Goal: Information Seeking & Learning: Find specific fact

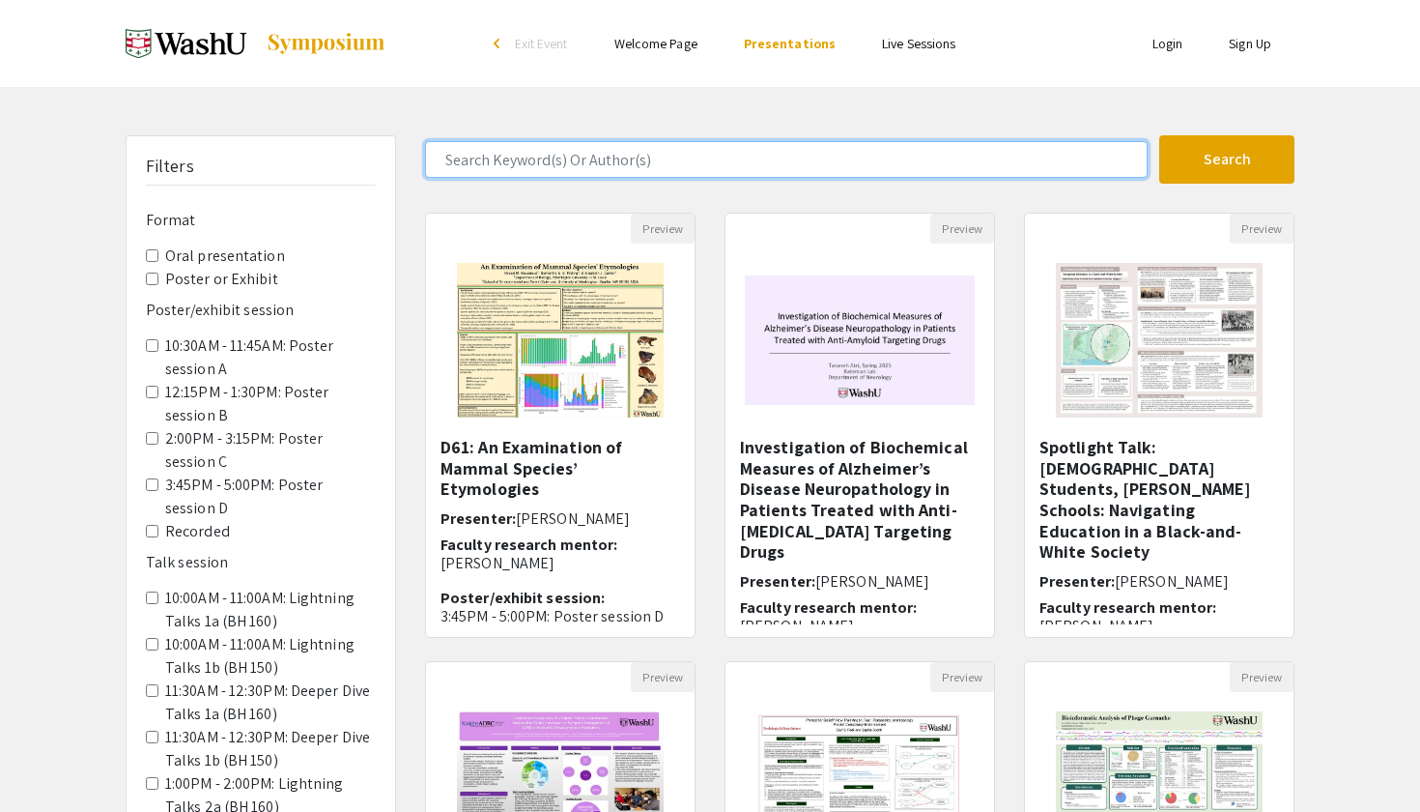
click at [658, 159] on input "Search Keyword(s) Or Author(s)" at bounding box center [786, 159] width 723 height 37
type input "[PERSON_NAME]"
click at [1227, 159] on button "Search" at bounding box center [1226, 159] width 135 height 48
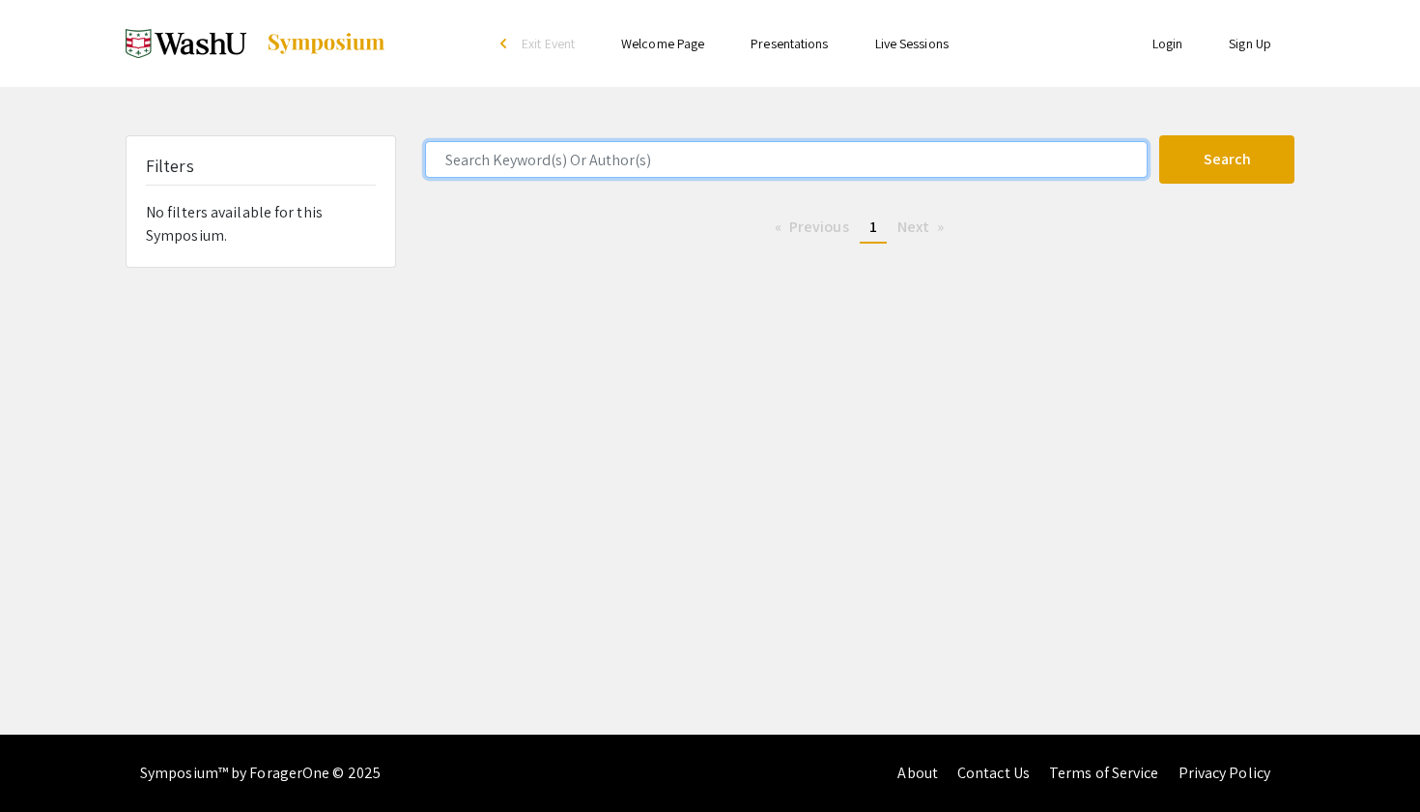
click at [1227, 159] on button "Search" at bounding box center [1226, 159] width 135 height 48
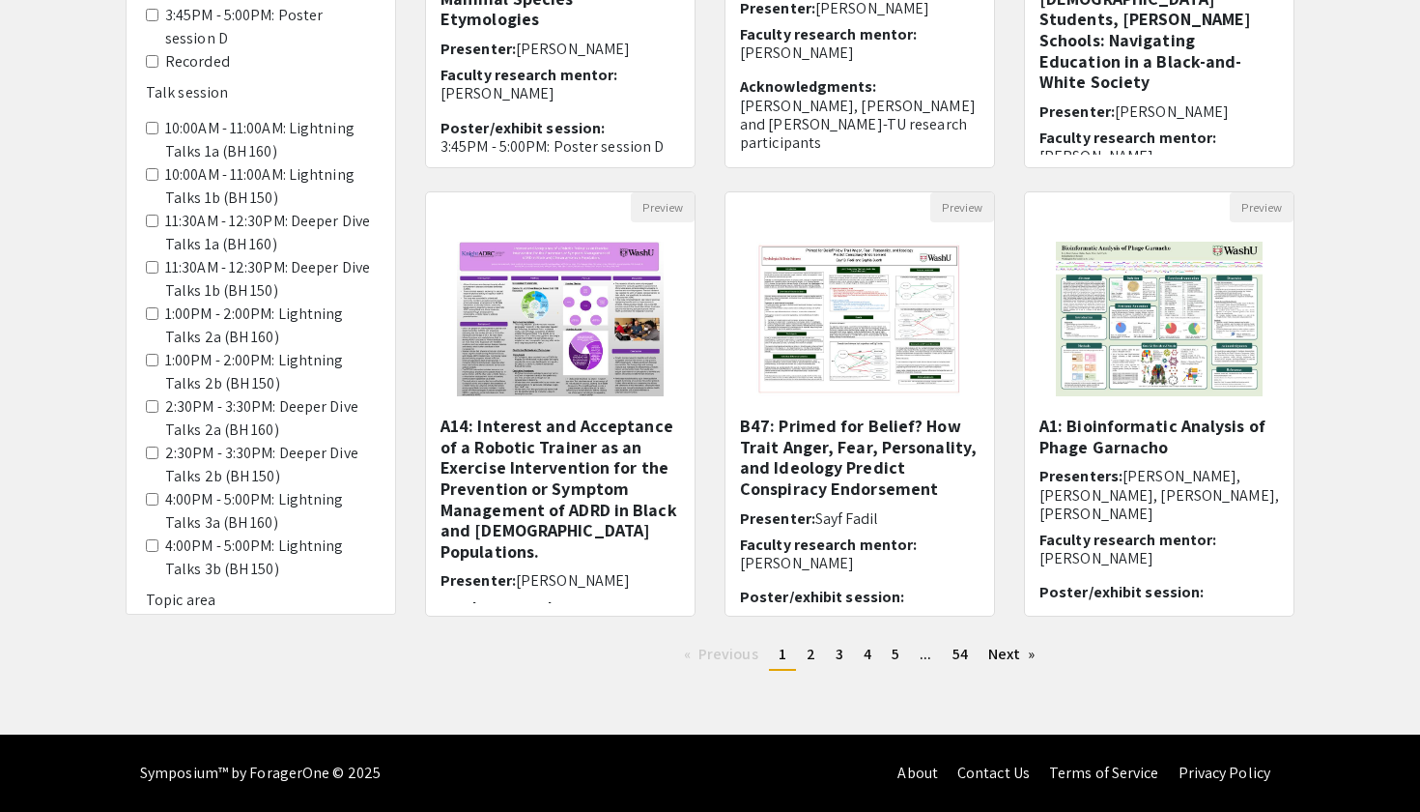
scroll to position [470, 0]
click at [810, 656] on span "2" at bounding box center [811, 653] width 9 height 20
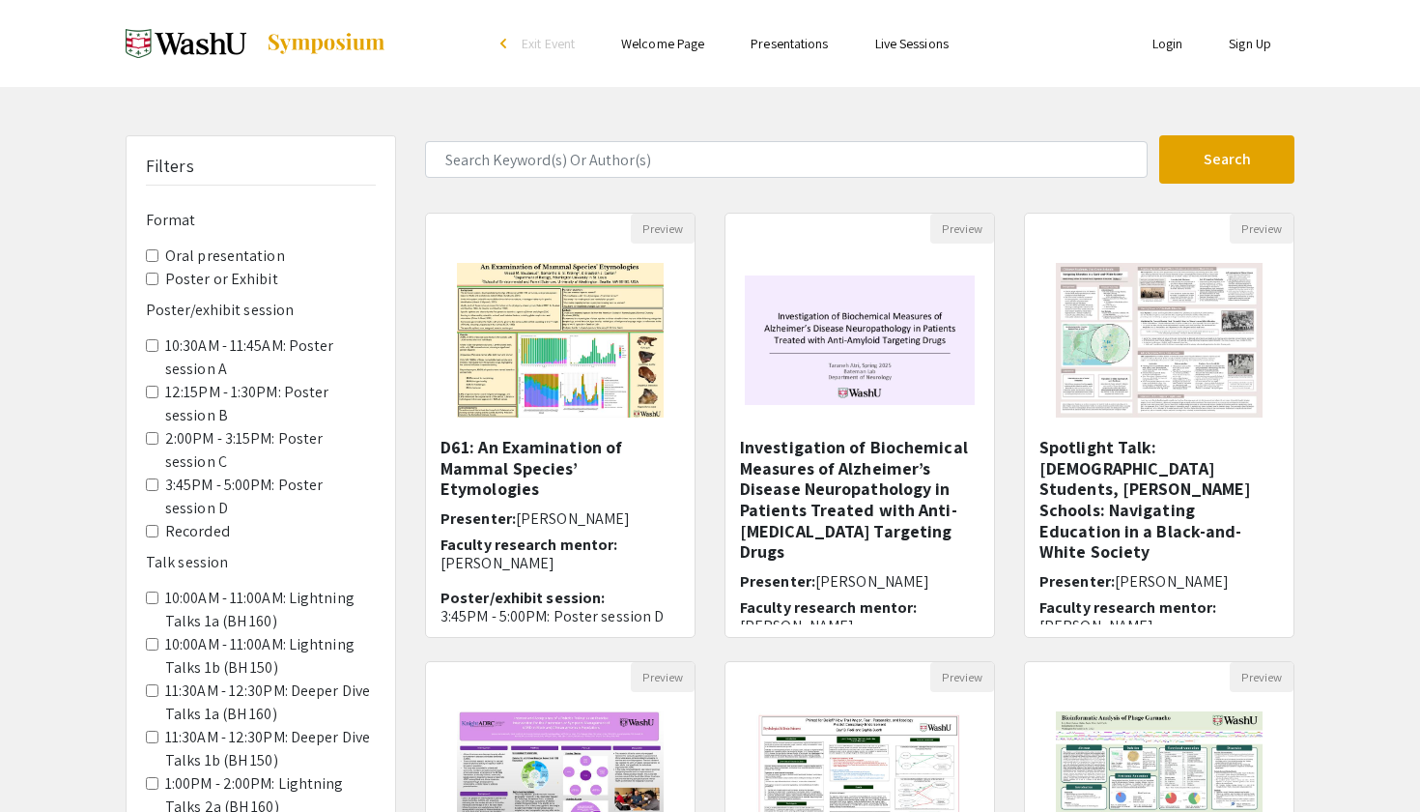
scroll to position [470, 0]
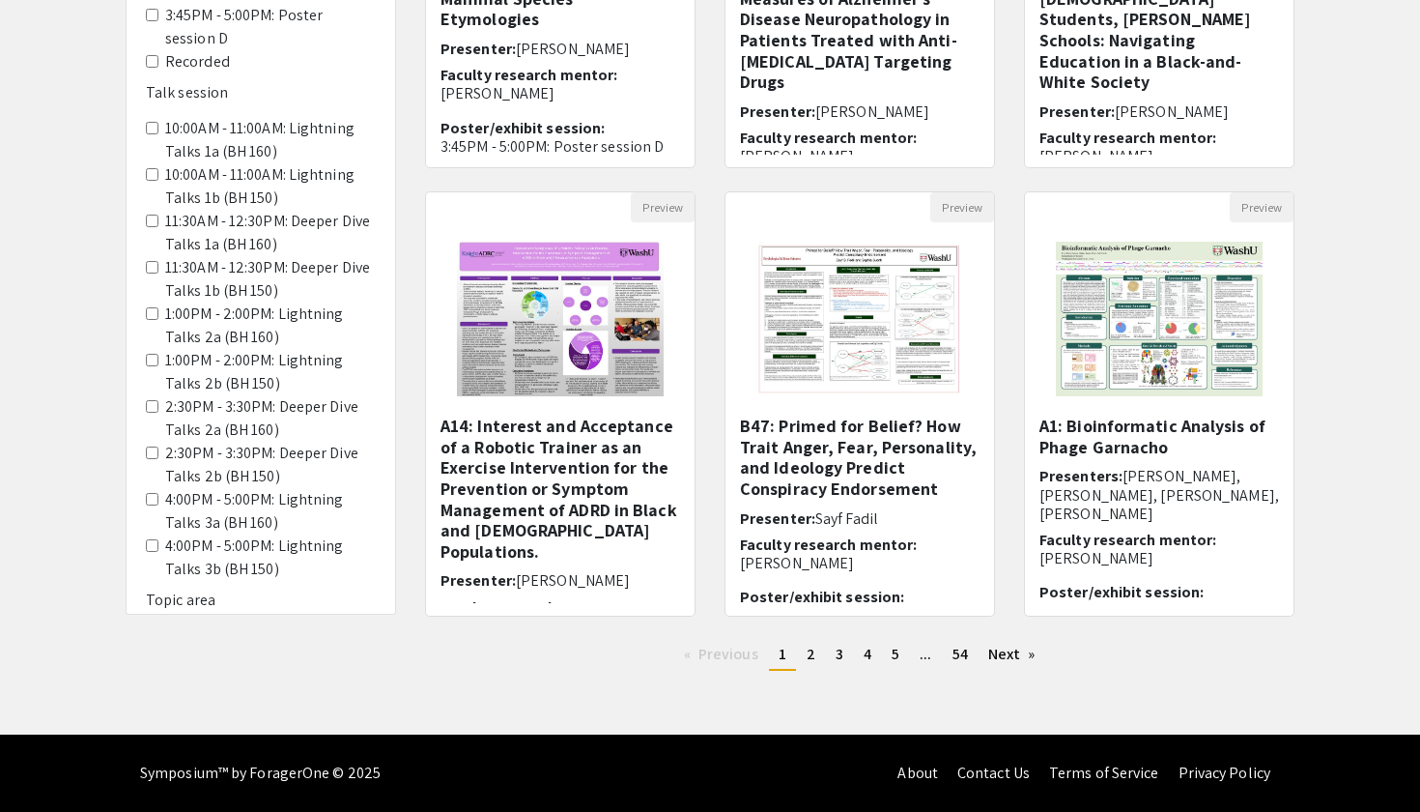
type input "[PERSON_NAME]"
